Goal: Book appointment/travel/reservation

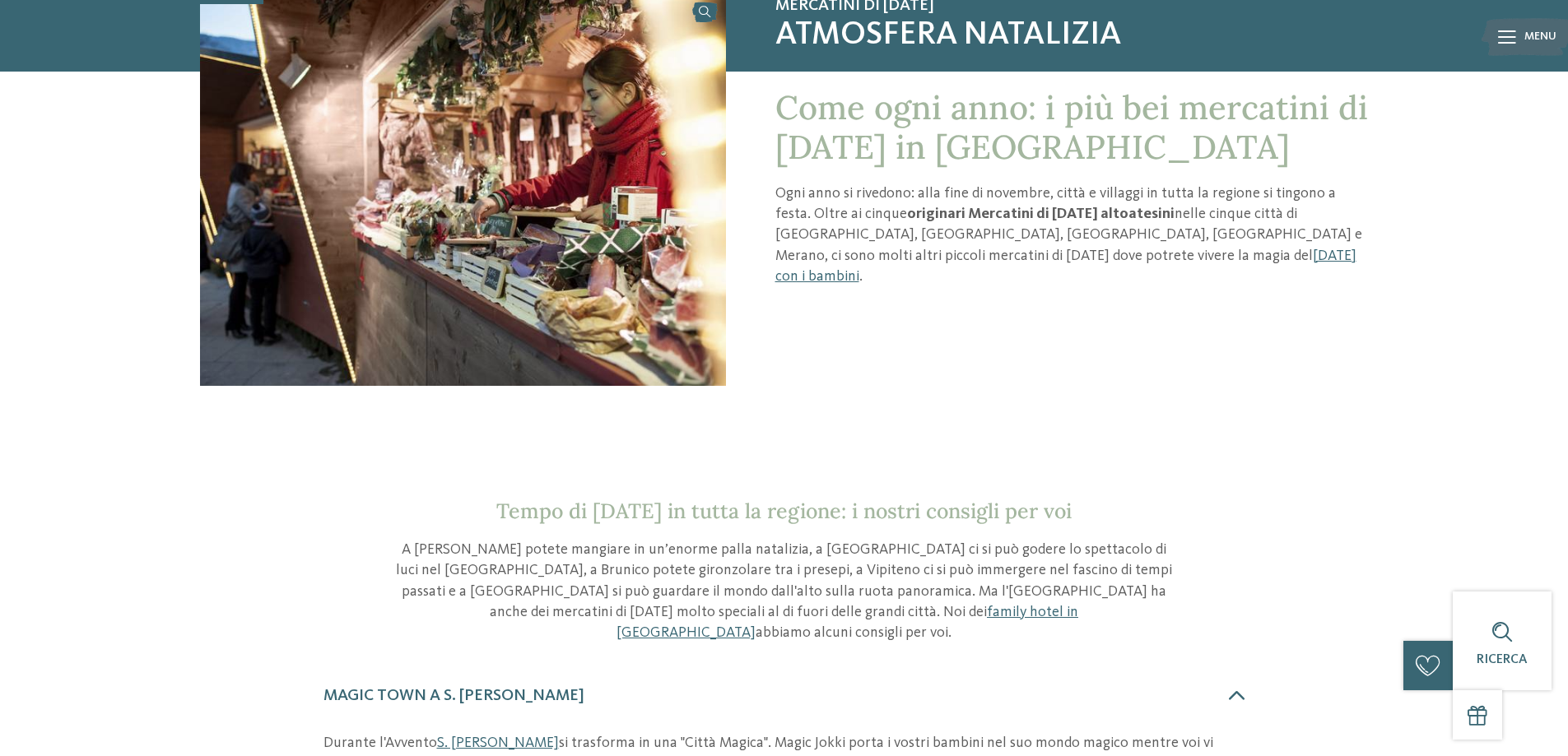
scroll to position [83, 0]
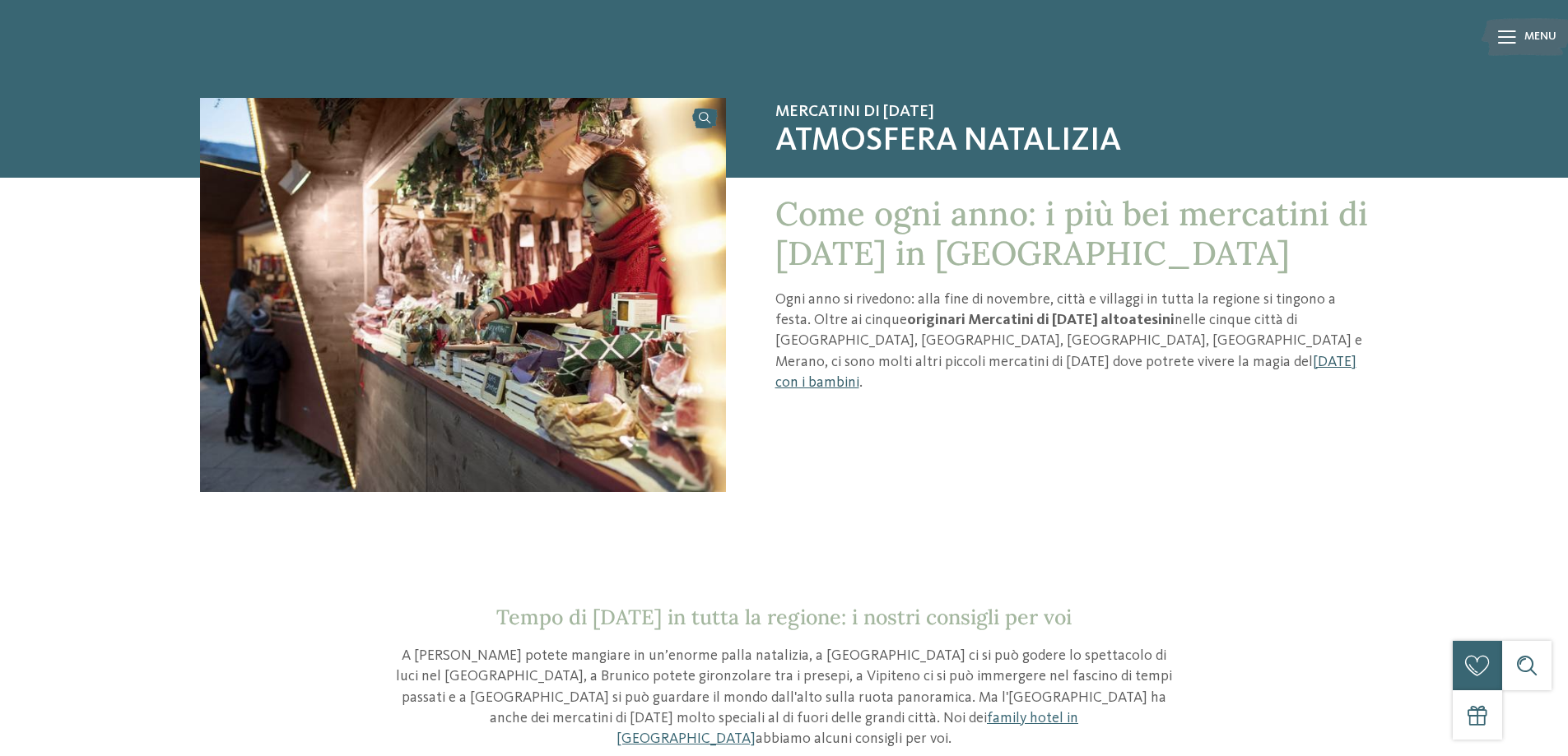
click at [949, 364] on link "Natale con i bambini" at bounding box center [1066, 372] width 581 height 35
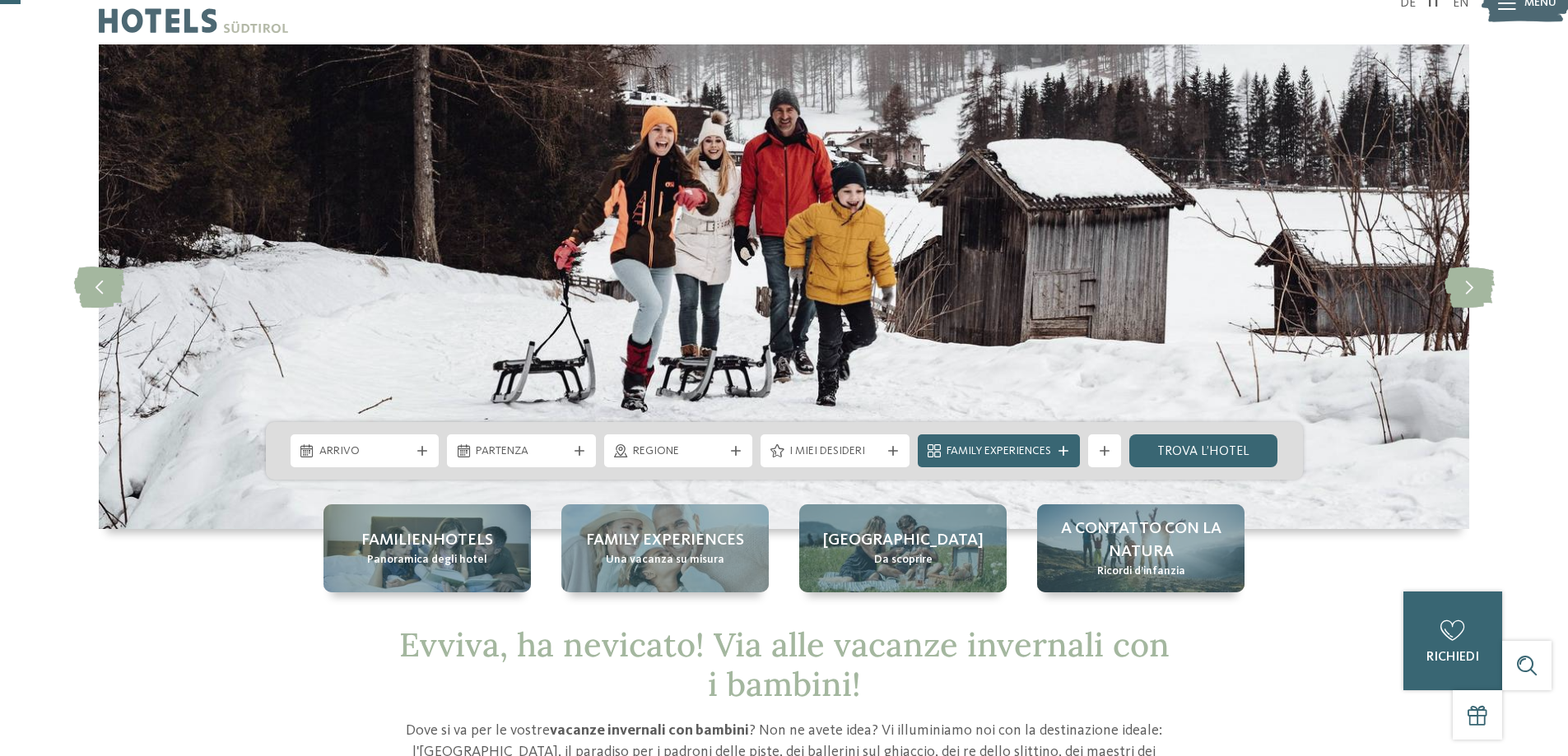
scroll to position [83, 0]
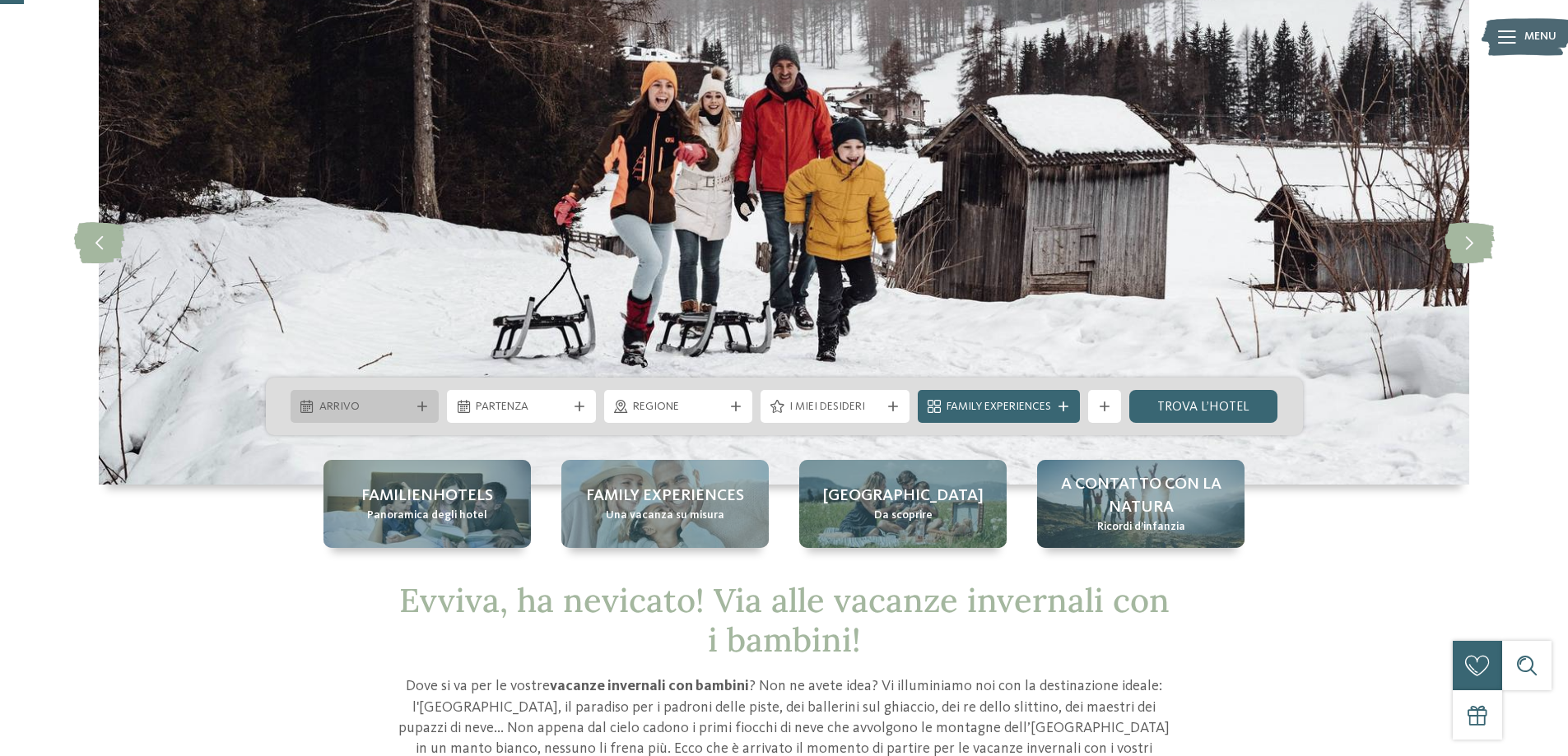
click at [386, 419] on div "Arrivo" at bounding box center [364, 406] width 149 height 33
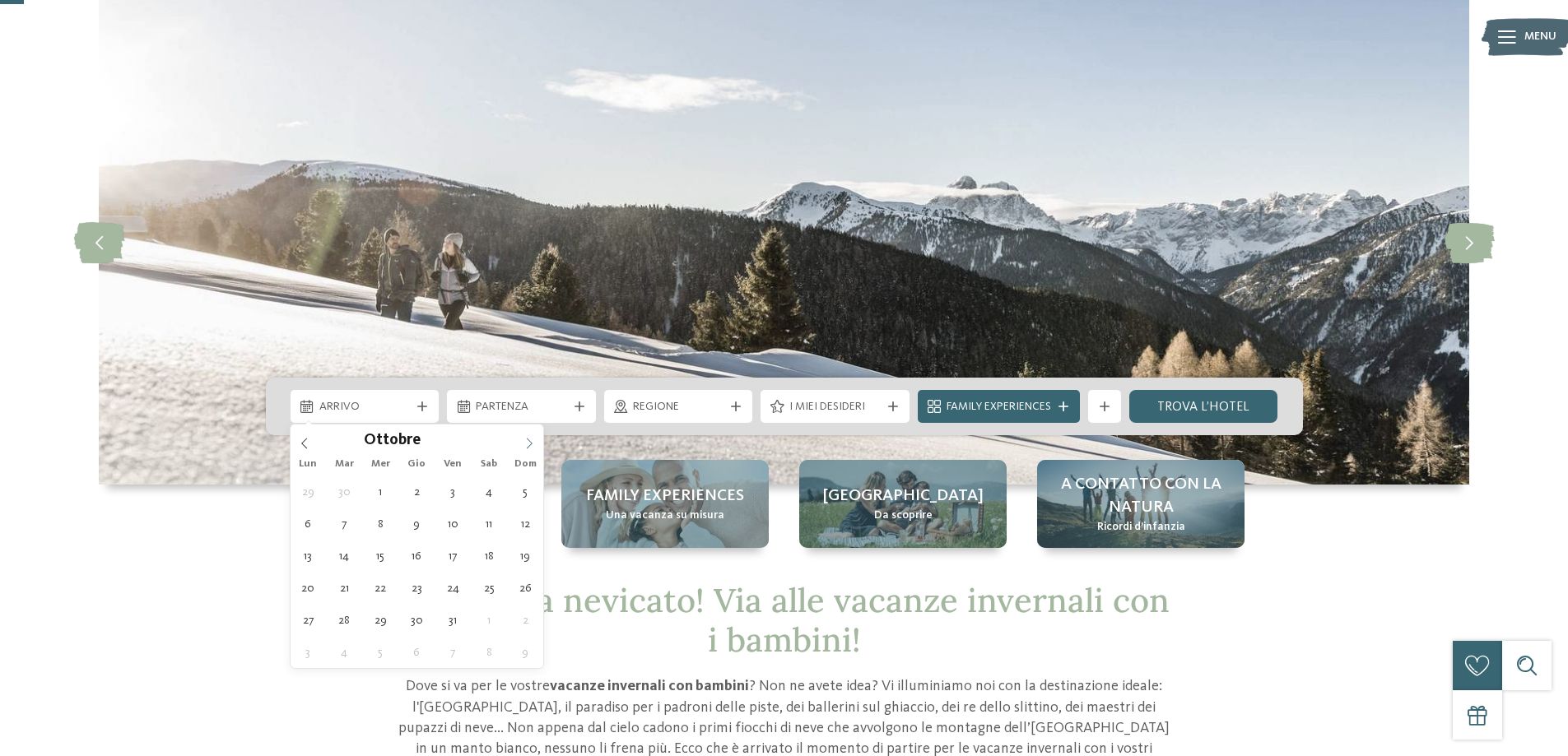
click at [526, 443] on icon at bounding box center [529, 443] width 11 height 11
type div "[DATE]"
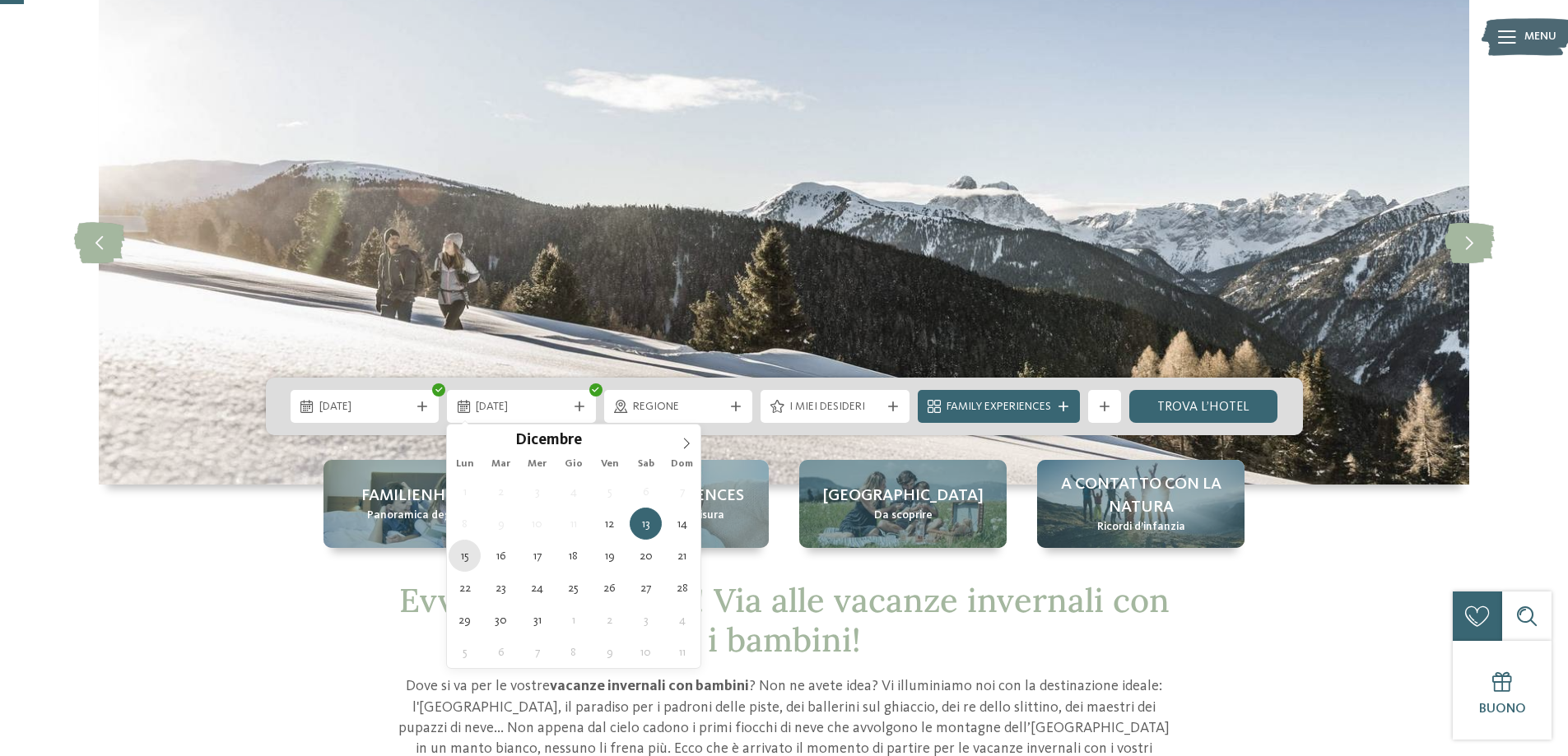
type div "[DATE]"
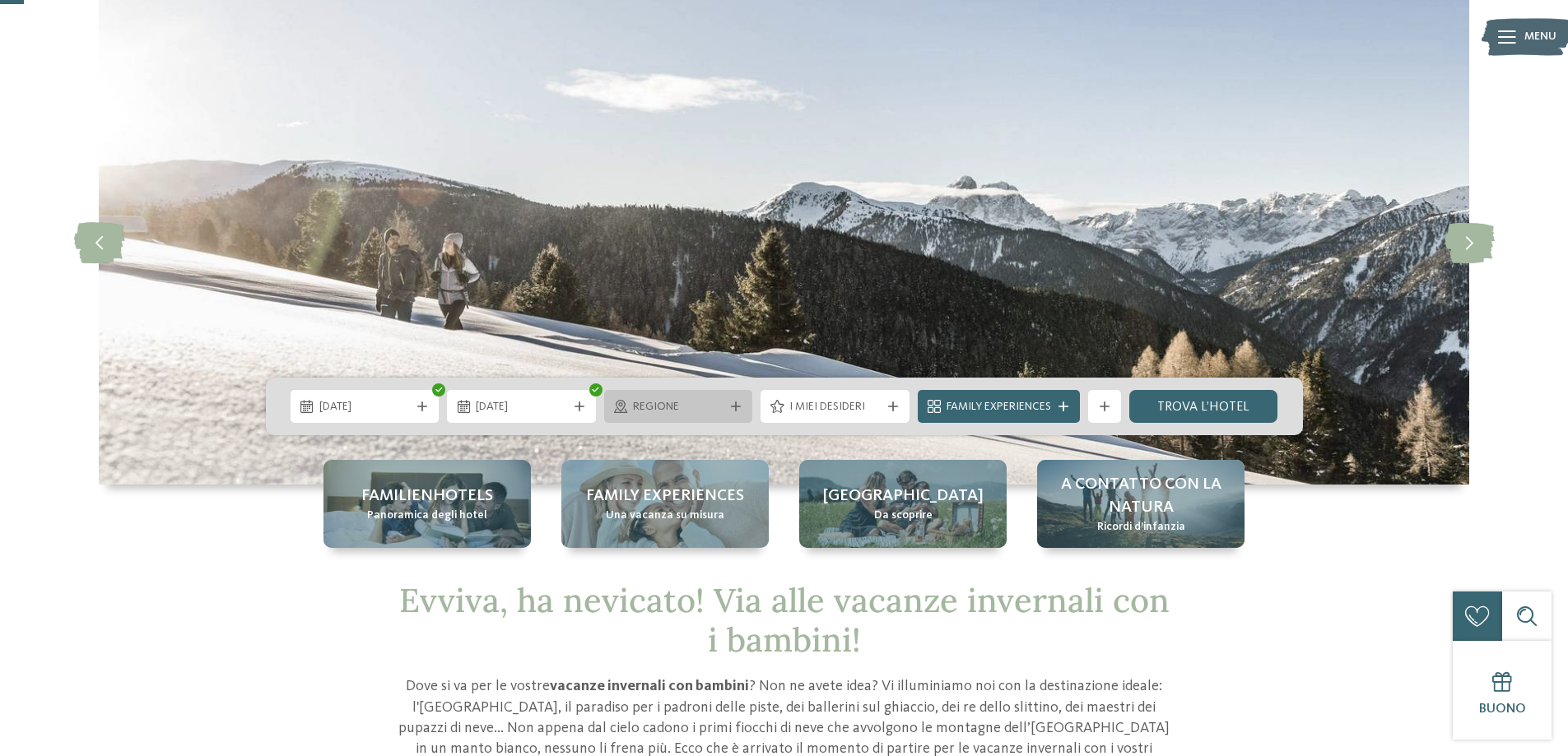
click at [737, 405] on icon at bounding box center [735, 406] width 9 height 9
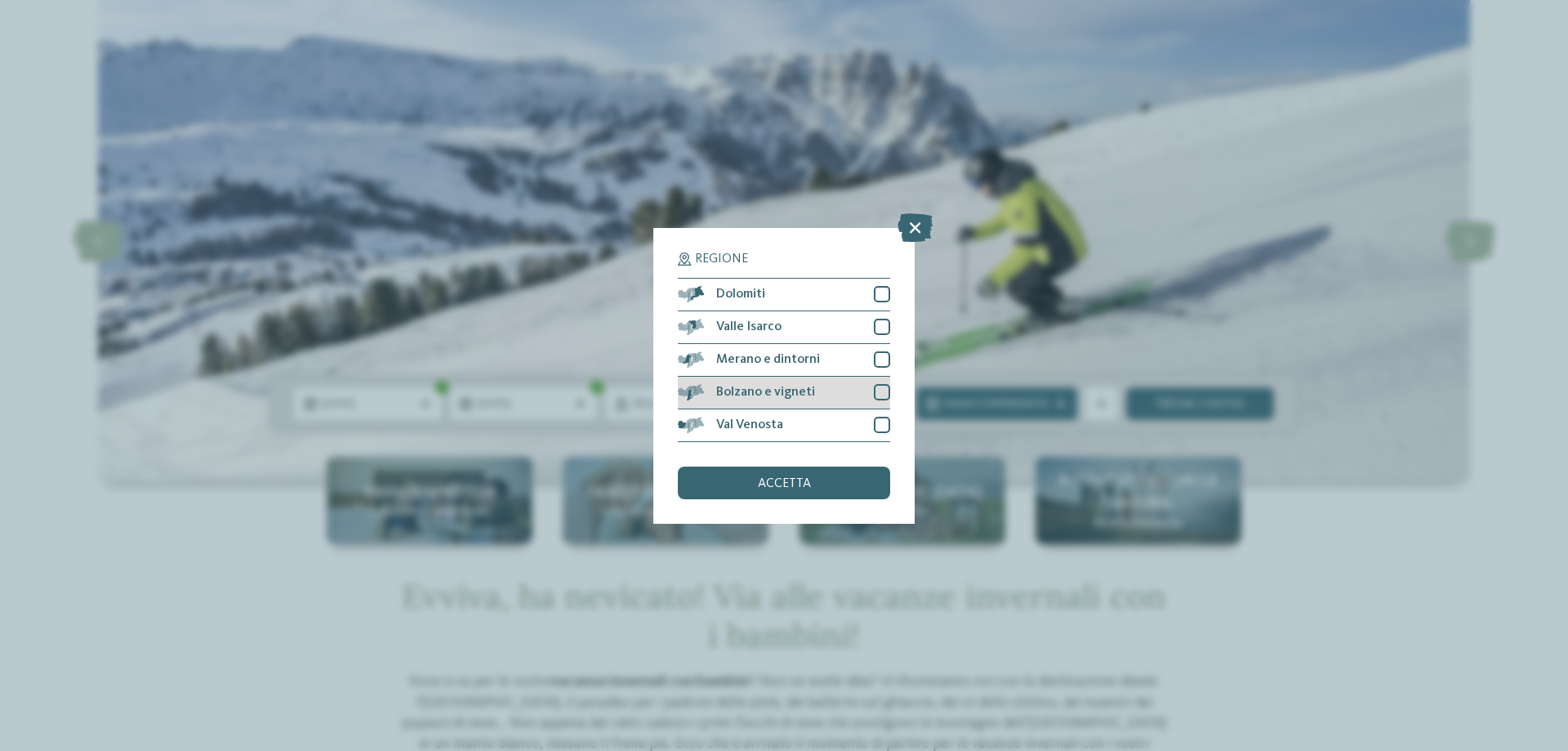
click at [770, 389] on span "Bolzano e vigneti" at bounding box center [766, 392] width 99 height 13
click at [795, 483] on span "accetta" at bounding box center [785, 483] width 53 height 13
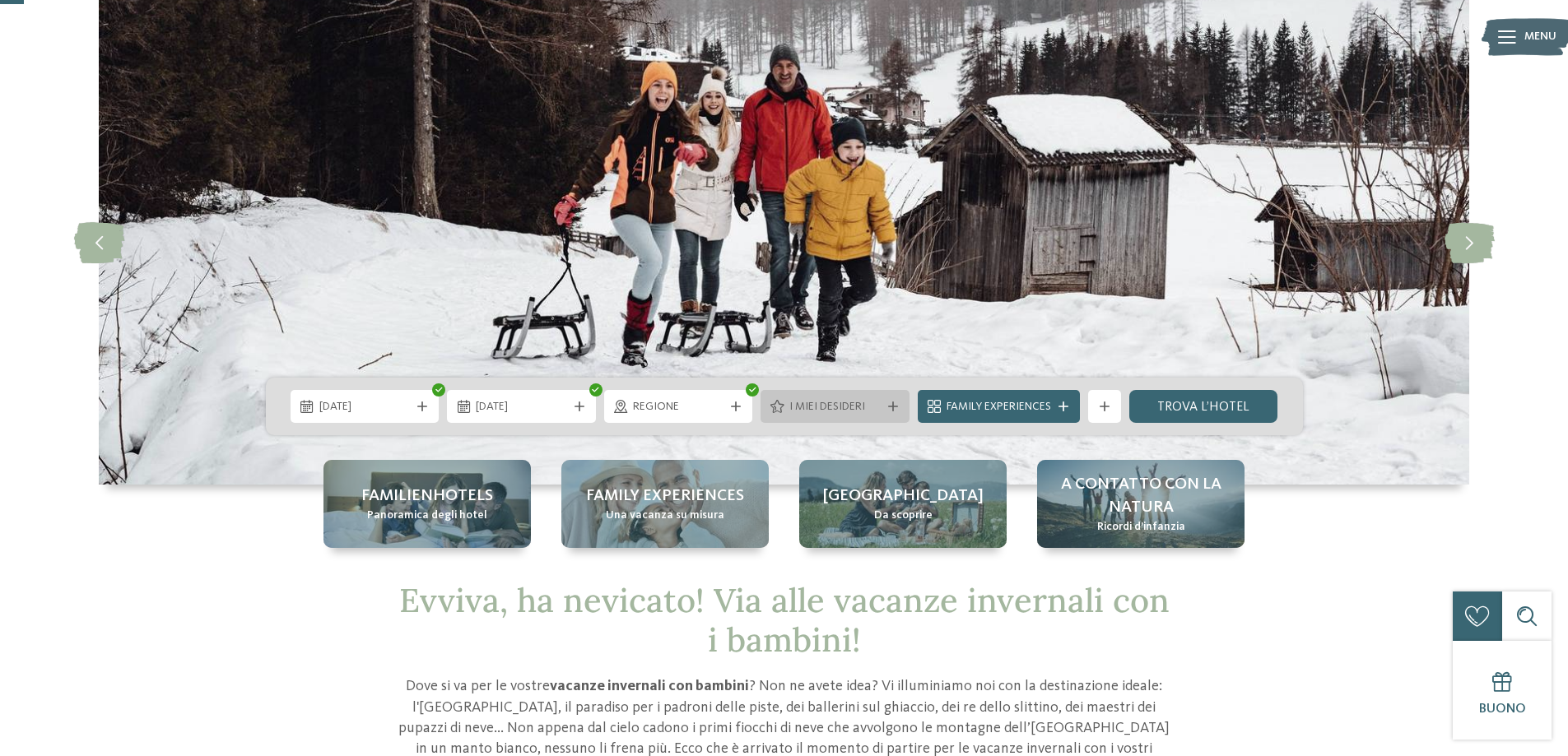
click at [901, 414] on div "I miei desideri" at bounding box center [835, 406] width 149 height 33
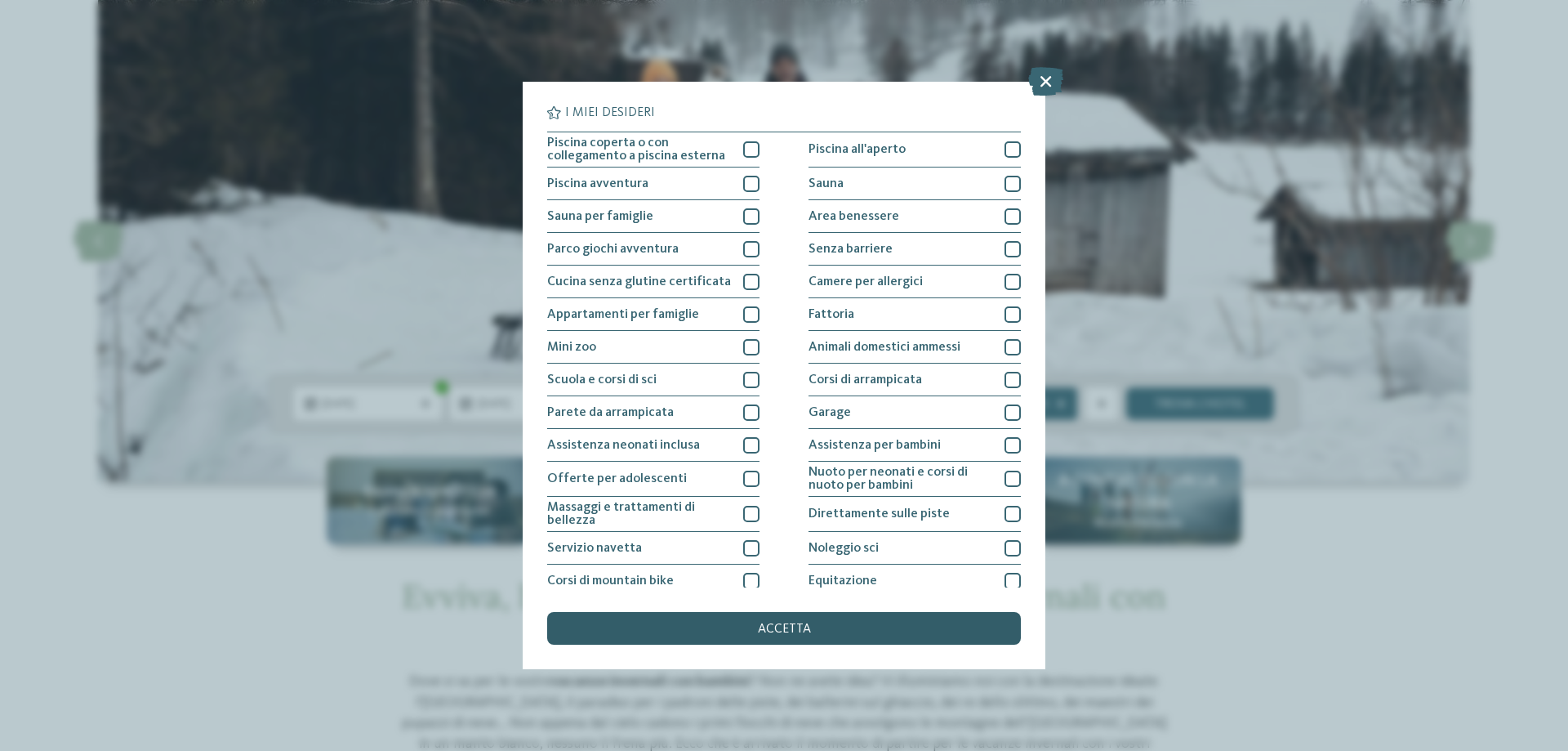
click at [882, 628] on div "accetta" at bounding box center [784, 629] width 474 height 33
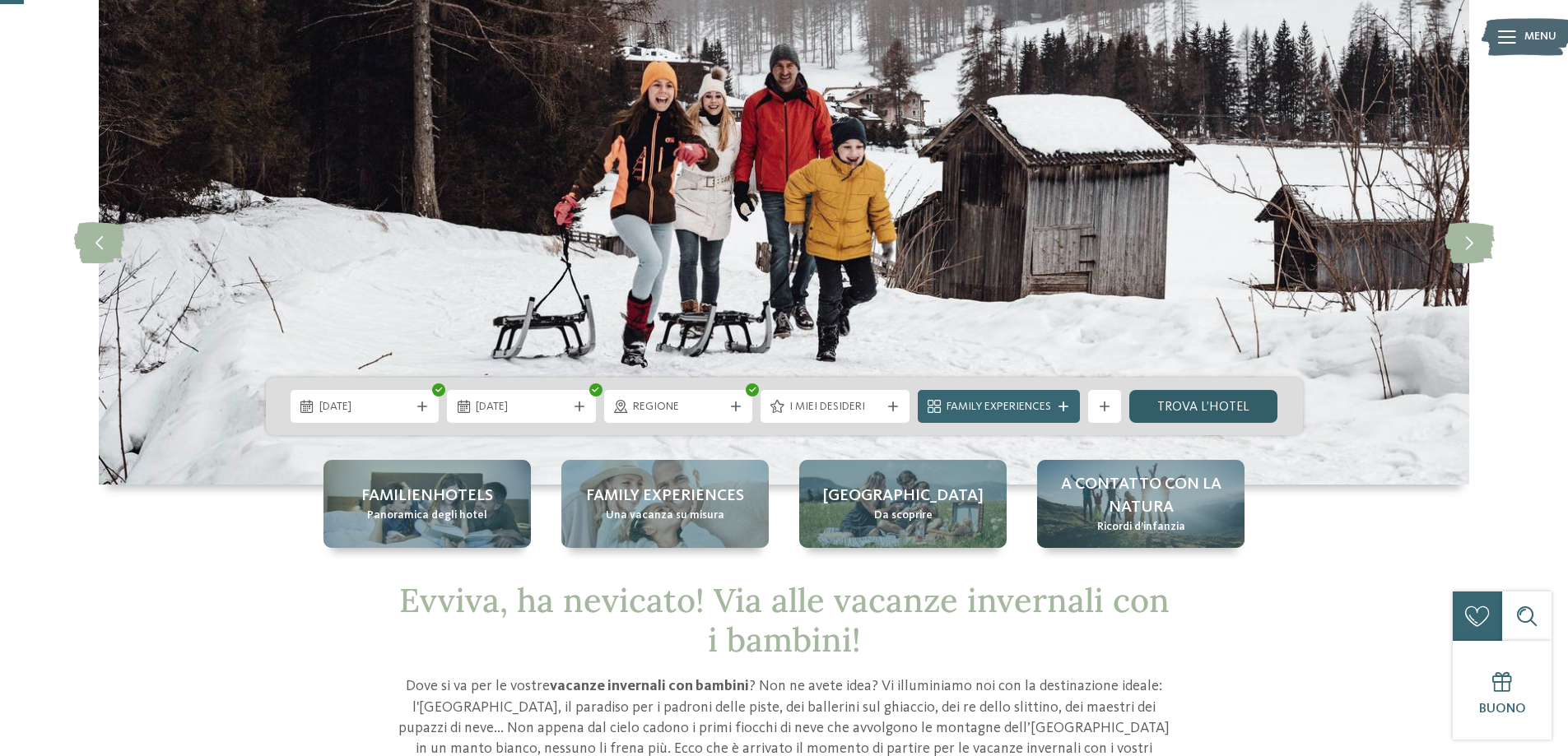
click at [1248, 396] on link "trova l’hotel" at bounding box center [1204, 406] width 149 height 33
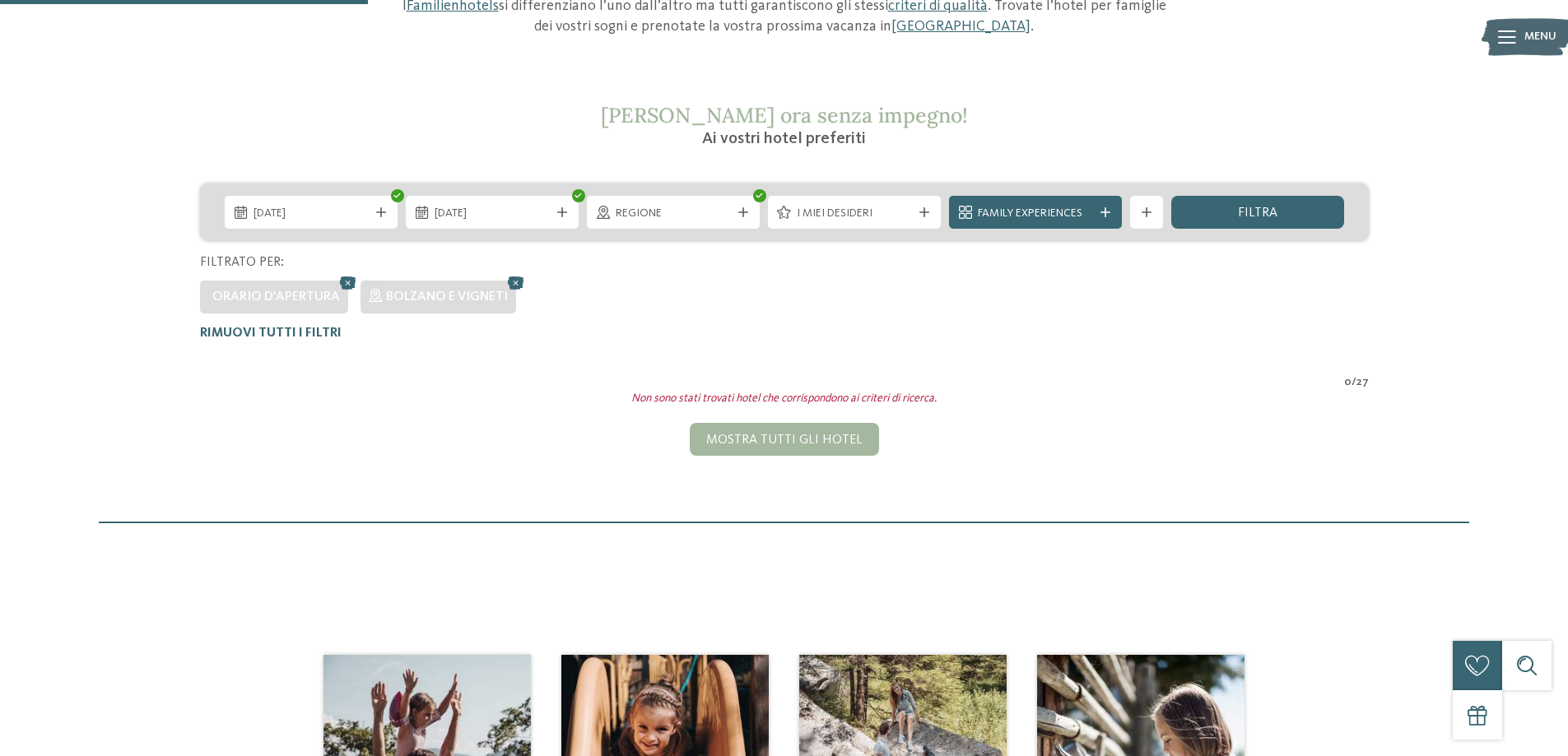
scroll to position [211, 0]
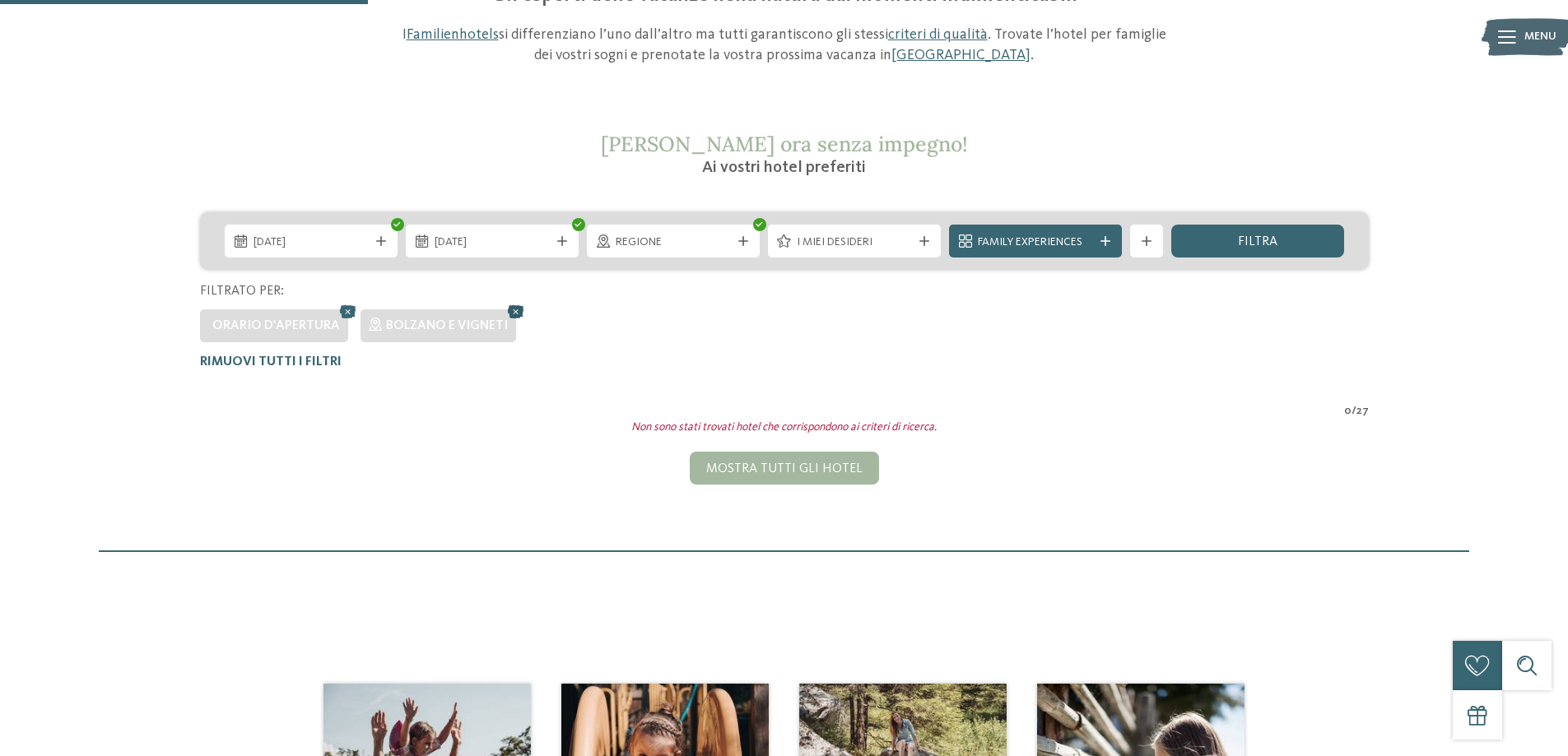
click at [514, 313] on icon at bounding box center [516, 312] width 25 height 22
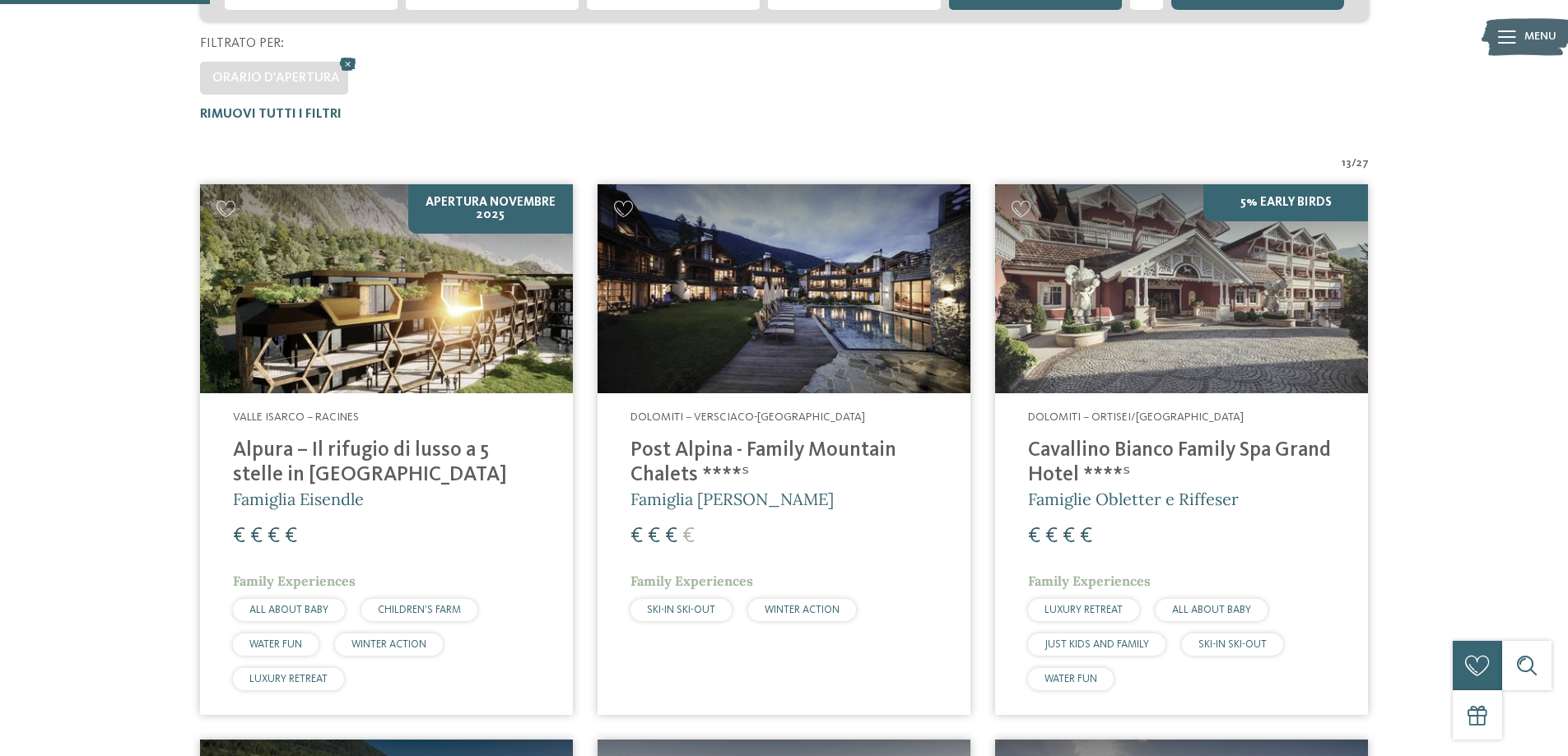
scroll to position [493, 0]
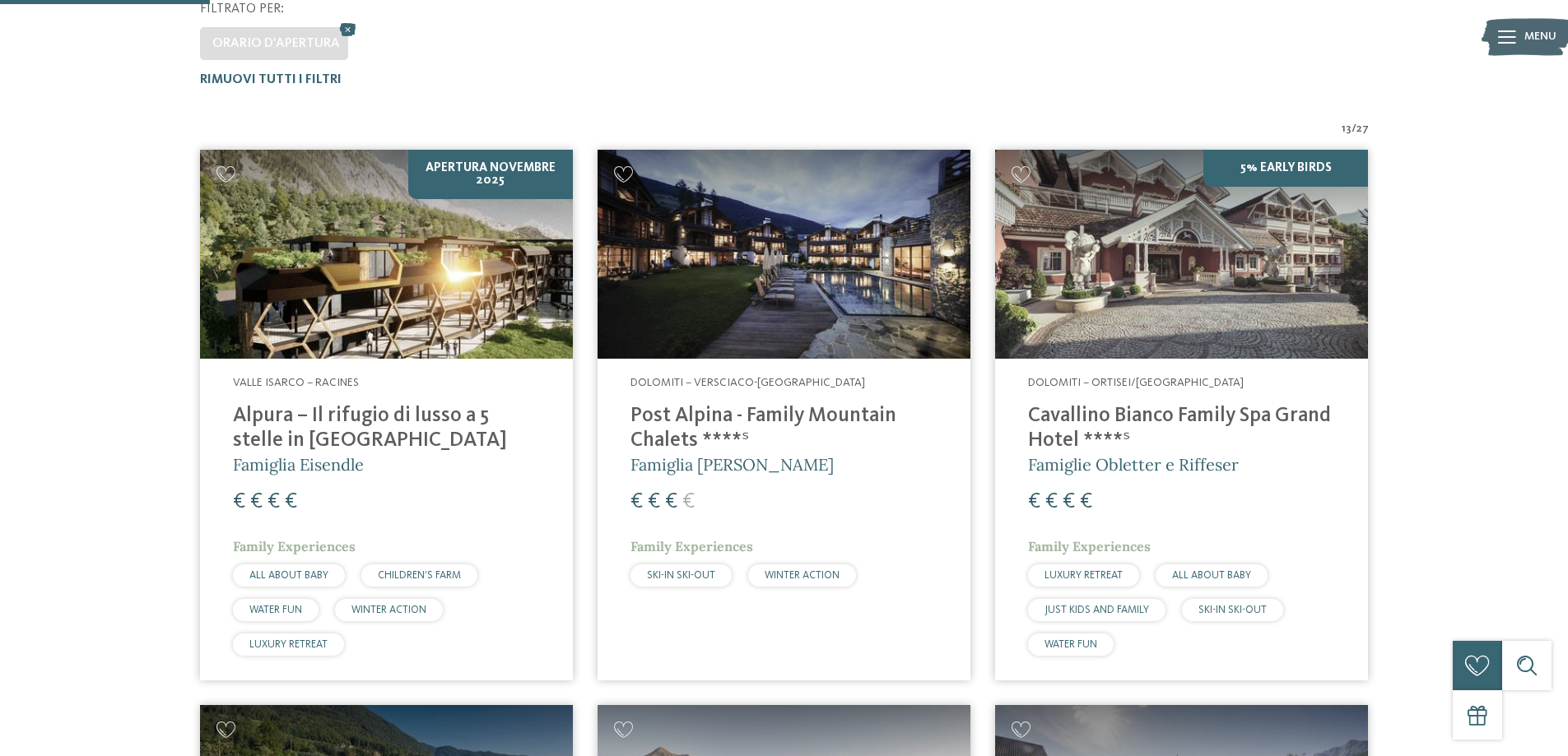
click at [734, 232] on img at bounding box center [784, 255] width 373 height 210
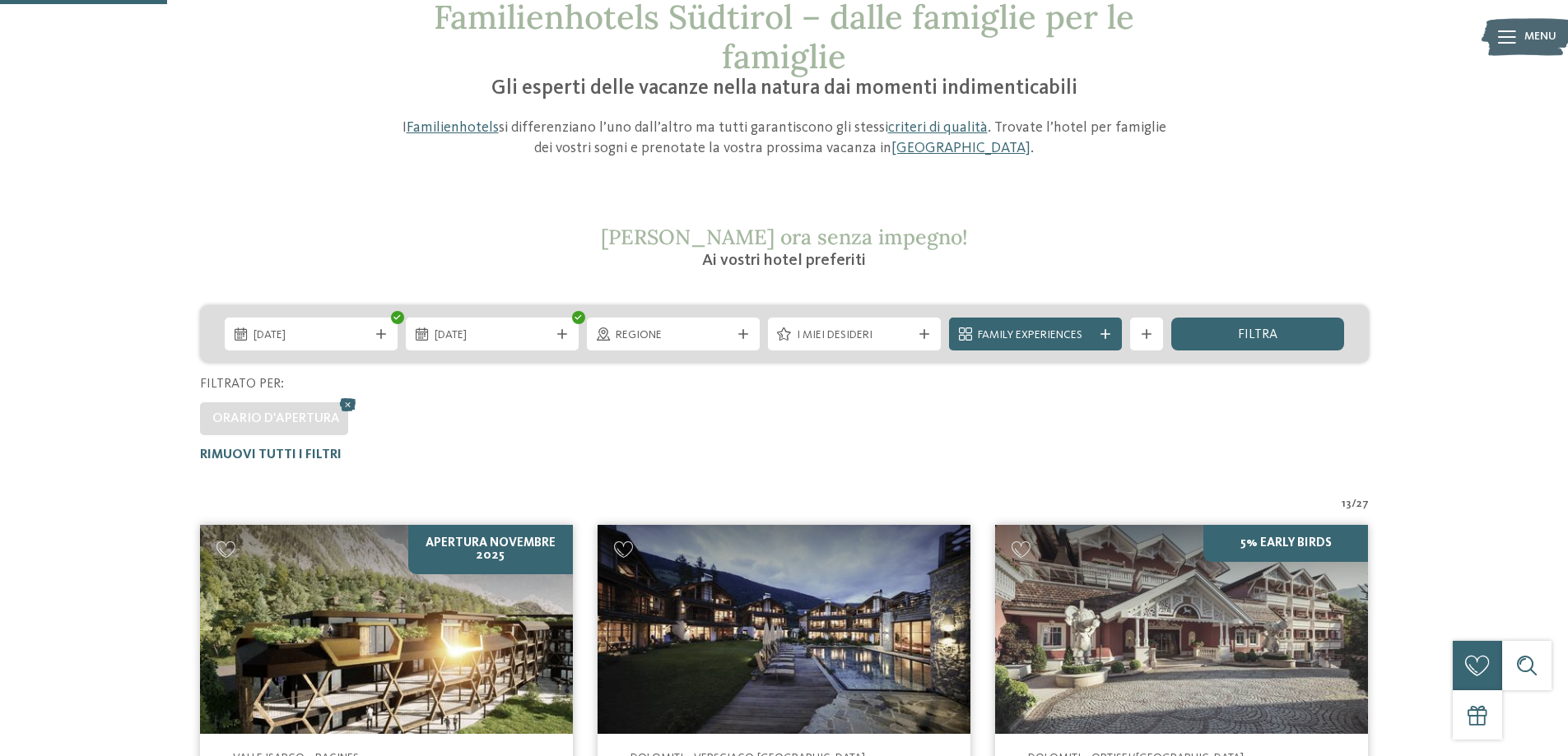
scroll to position [82, 0]
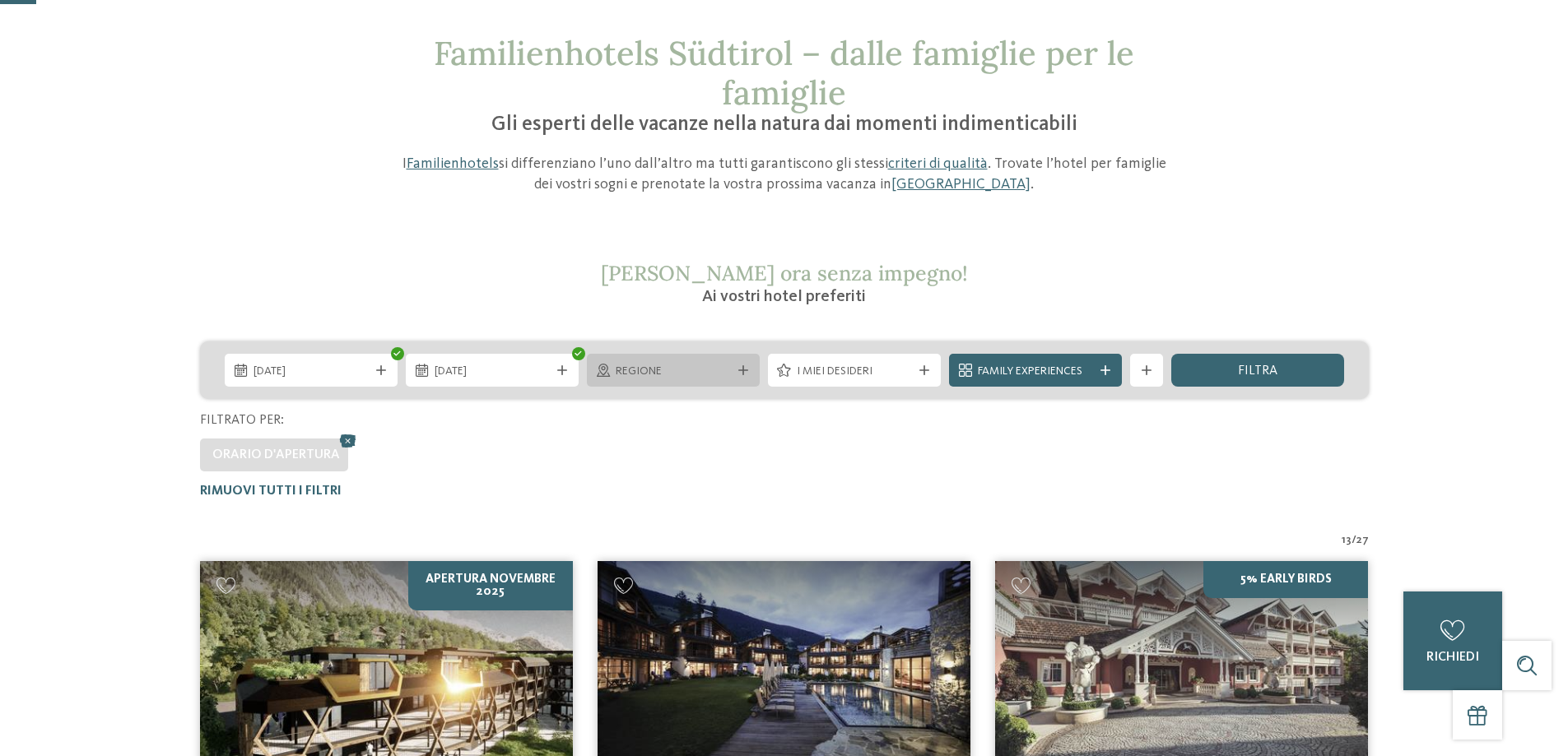
click at [696, 362] on div "Regione" at bounding box center [673, 370] width 123 height 18
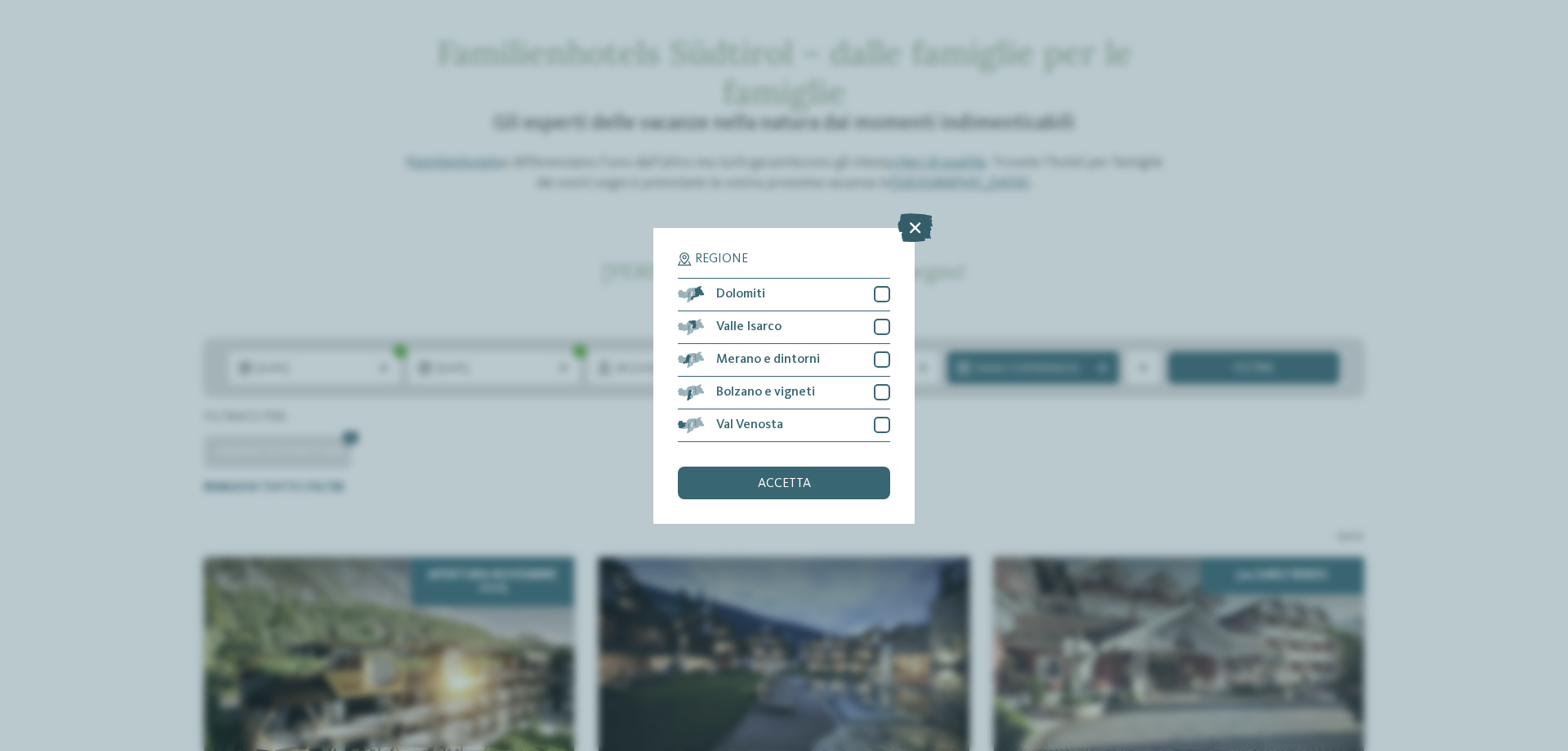
click at [923, 225] on icon at bounding box center [915, 226] width 35 height 28
